Goal: Find specific page/section: Find specific page/section

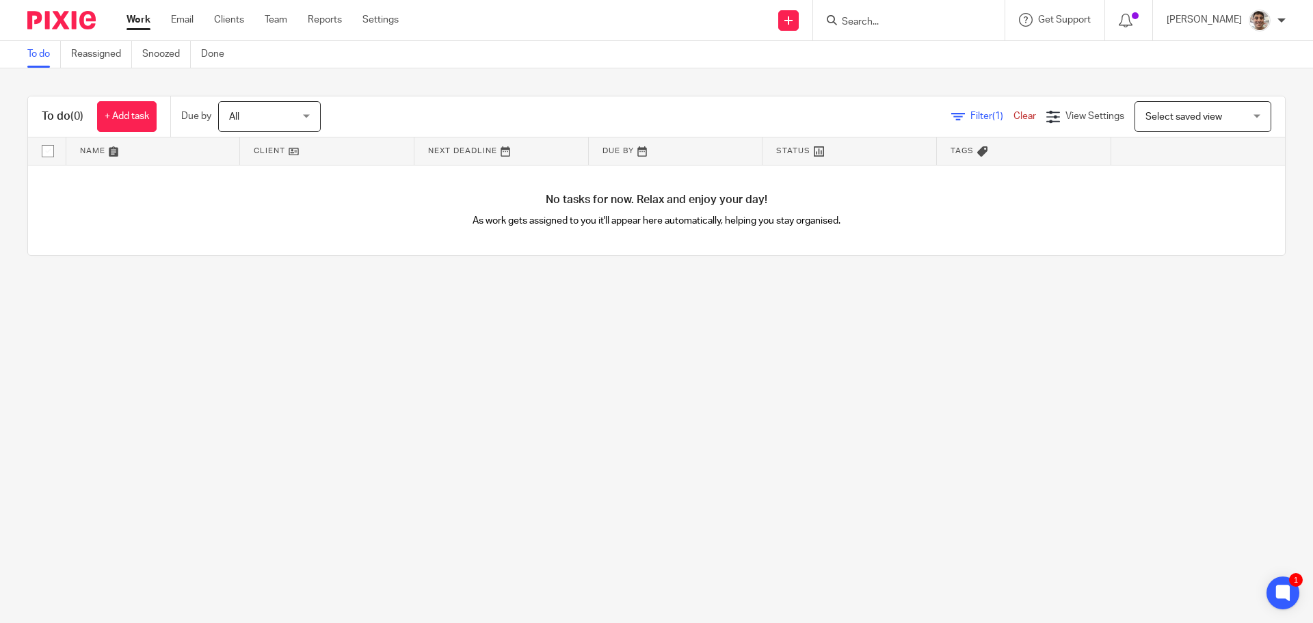
click at [901, 23] on input "Search" at bounding box center [902, 22] width 123 height 12
type input "ens"
click at [931, 56] on link at bounding box center [953, 58] width 231 height 31
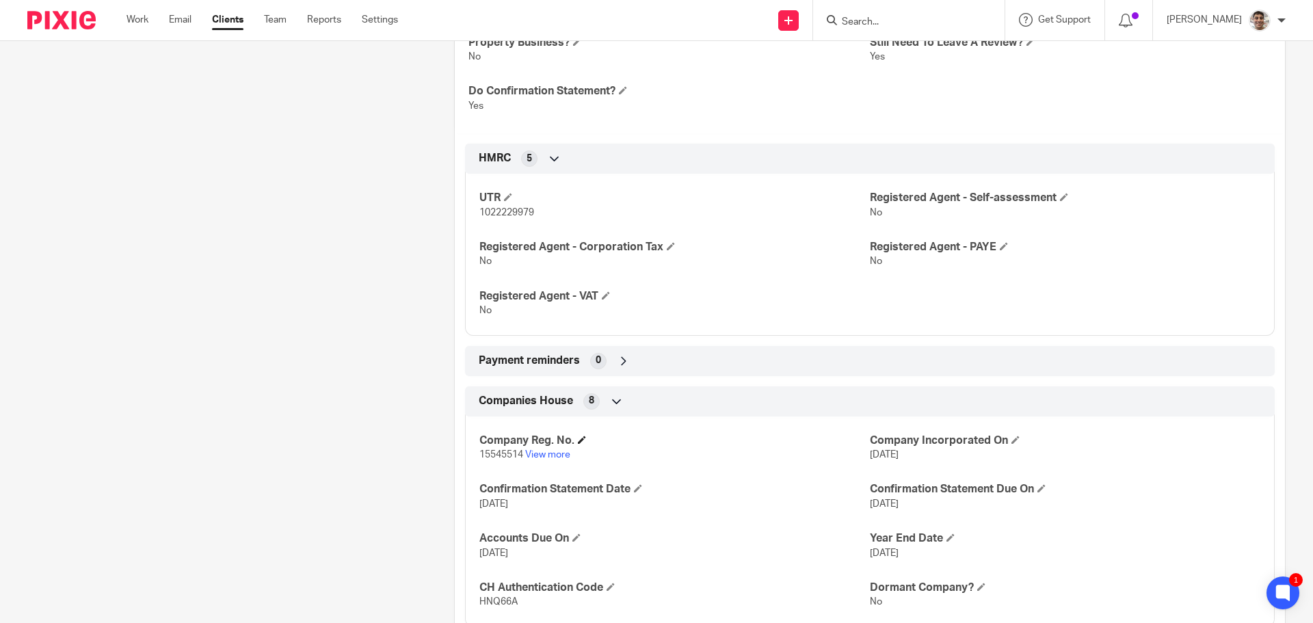
scroll to position [590, 0]
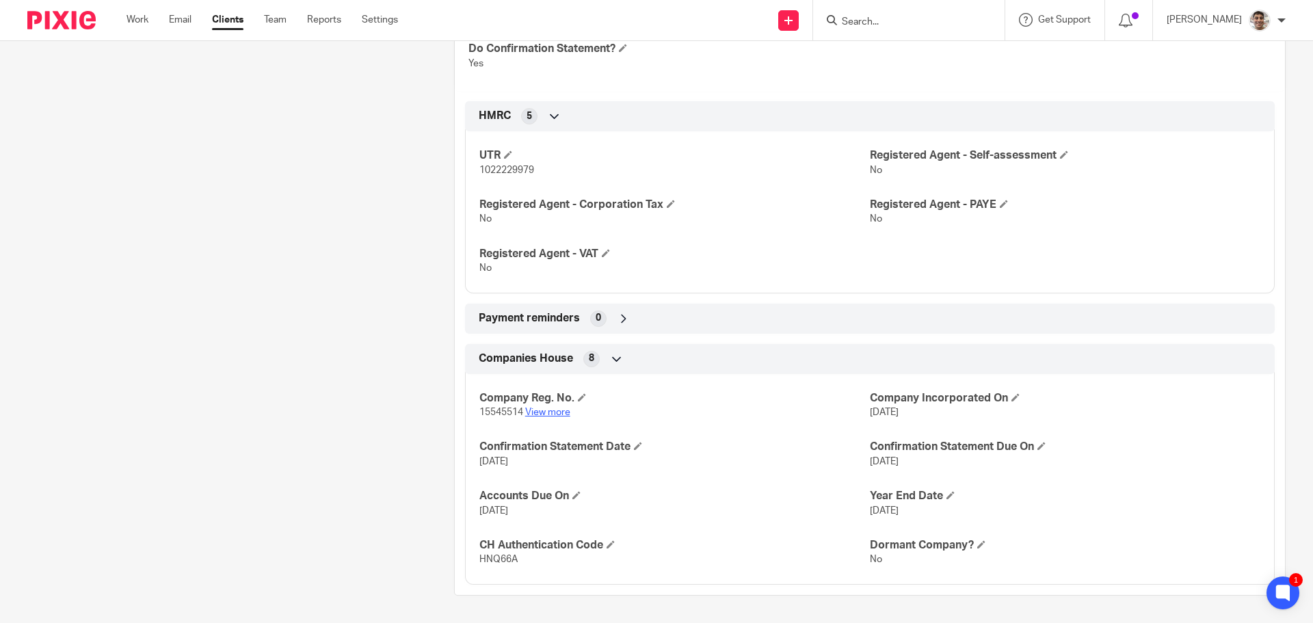
click at [533, 415] on link "View more" at bounding box center [547, 413] width 45 height 10
